Goal: Information Seeking & Learning: Learn about a topic

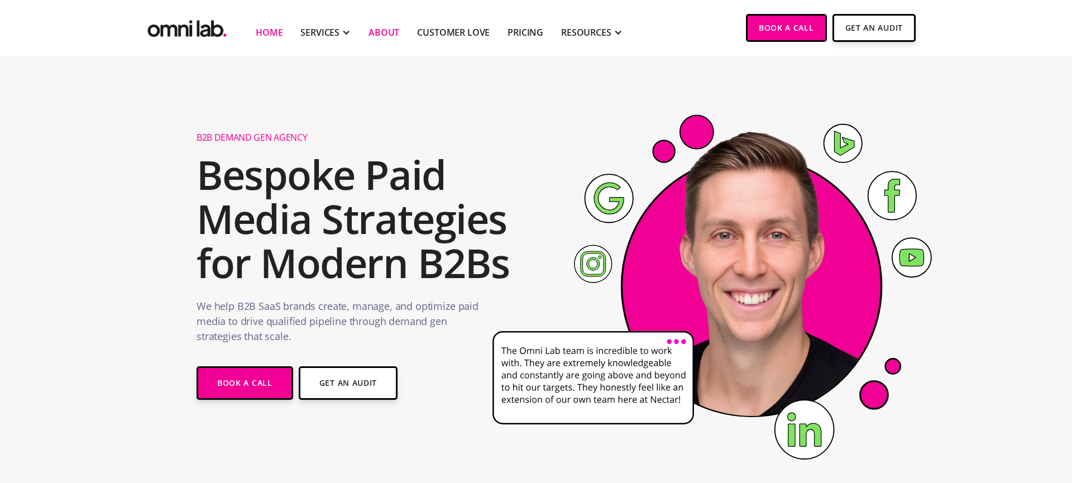
click at [388, 32] on link "About" at bounding box center [384, 32] width 31 height 13
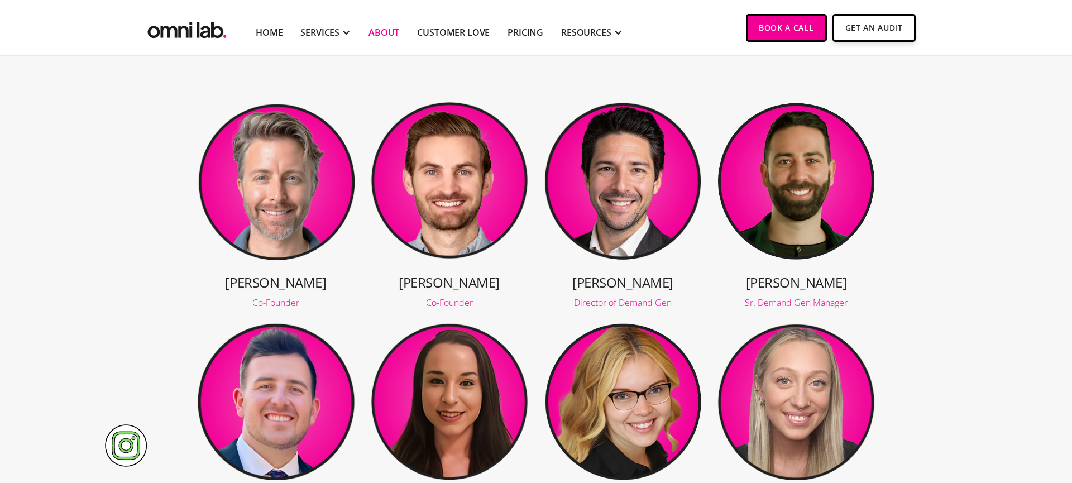
scroll to position [161, 0]
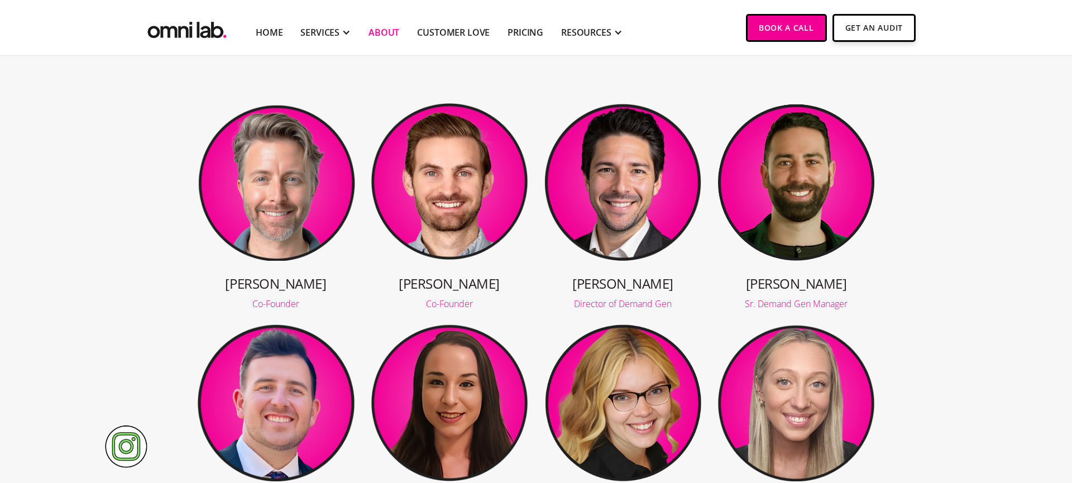
click at [1029, 141] on section "Jason Co-Founder Jonathan Co-Founder Tony Director of Demand Gen Robbie Sr. Dem…" at bounding box center [536, 429] width 1072 height 691
click at [1015, 123] on section "Jason Co-Founder Jonathan Co-Founder Tony Director of Demand Gen Robbie Sr. Dem…" at bounding box center [536, 429] width 1072 height 691
click at [132, 140] on section "Jason Co-Founder Jonathan Co-Founder Tony Director of Demand Gen Robbie Sr. Dem…" at bounding box center [536, 429] width 1072 height 691
